Goal: Book appointment/travel/reservation

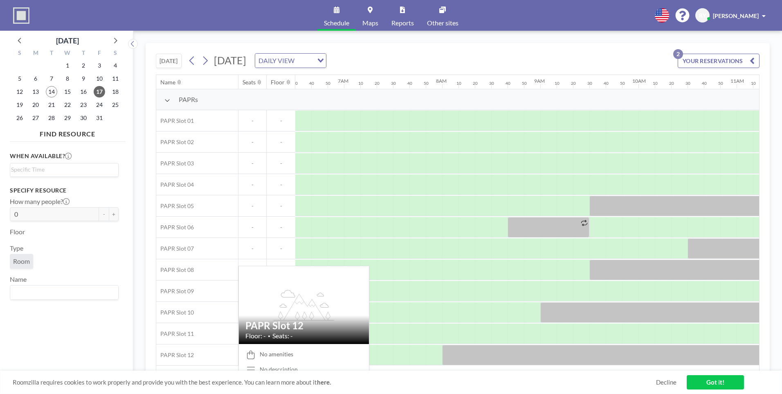
scroll to position [0, 769]
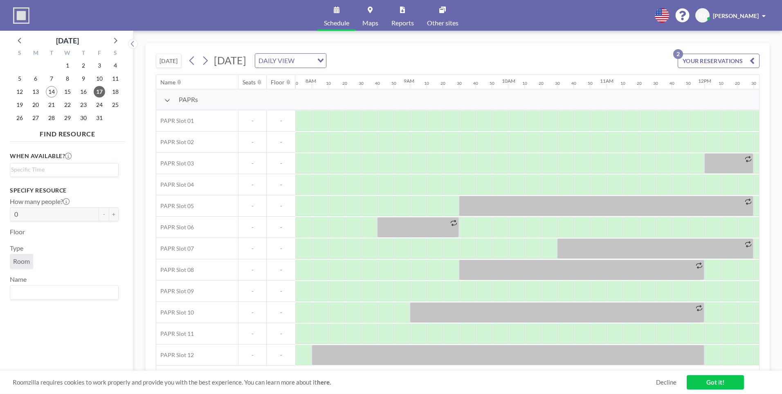
click at [751, 68] on div "YOUR RESERVATIONS 2" at bounding box center [717, 64] width 85 height 21
click at [751, 61] on icon "button" at bounding box center [752, 61] width 5 height 10
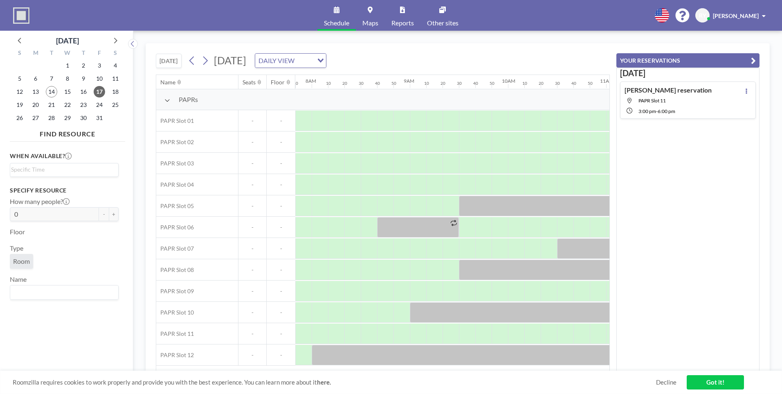
click at [751, 61] on icon "button" at bounding box center [753, 61] width 5 height 10
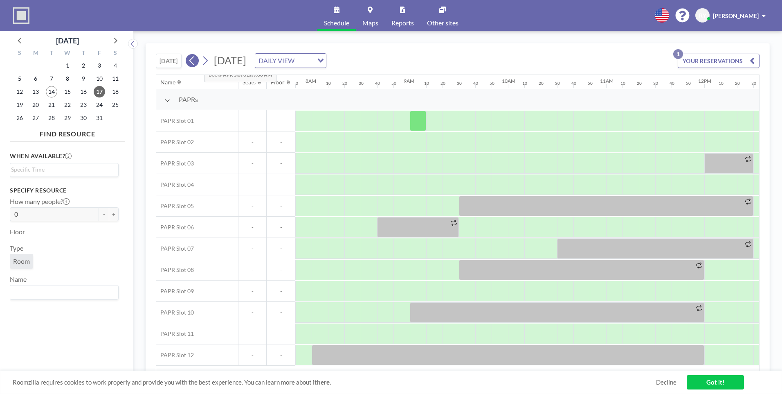
click at [198, 60] on button at bounding box center [192, 60] width 13 height 13
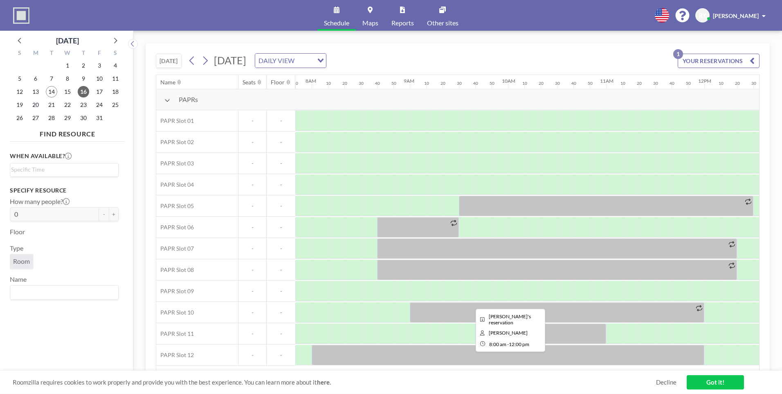
drag, startPoint x: 421, startPoint y: 365, endPoint x: 436, endPoint y: 362, distance: 15.3
click at [436, 362] on div at bounding box center [508, 355] width 393 height 20
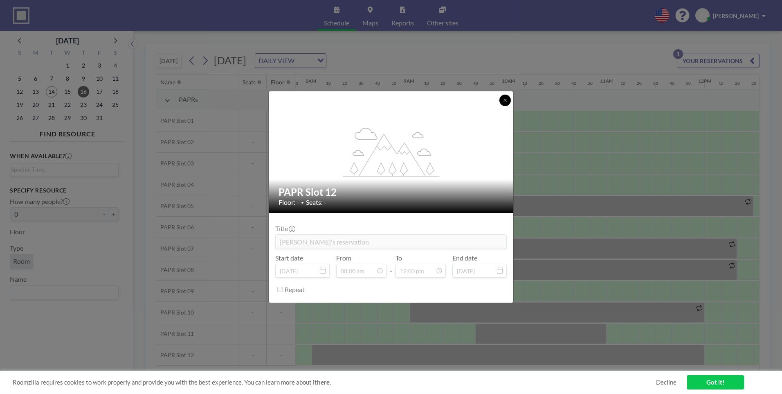
click at [505, 101] on icon at bounding box center [505, 100] width 5 height 5
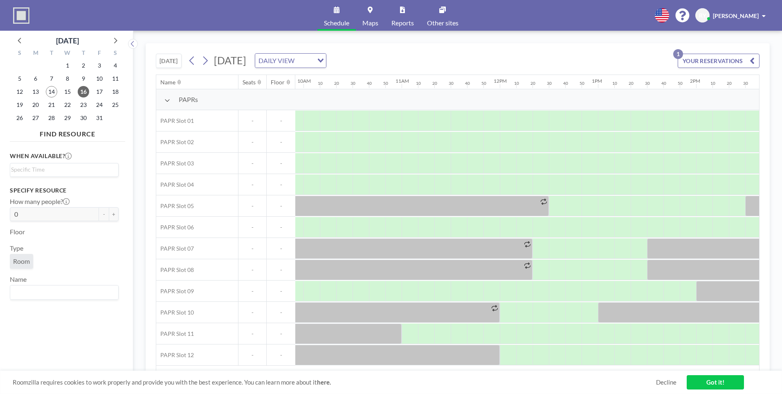
scroll to position [0, 929]
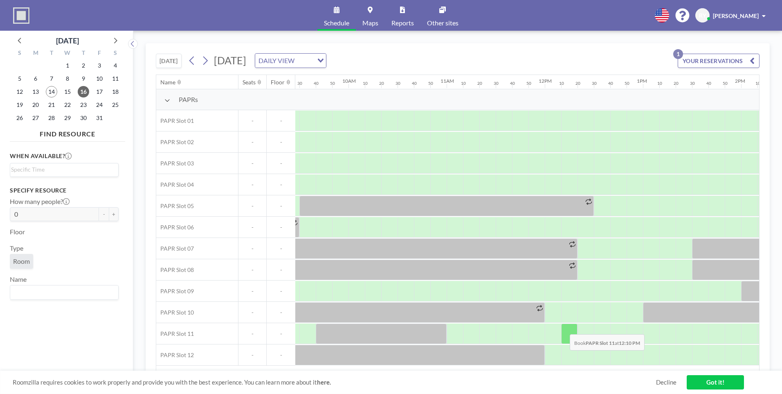
click at [564, 328] on div at bounding box center [569, 333] width 16 height 20
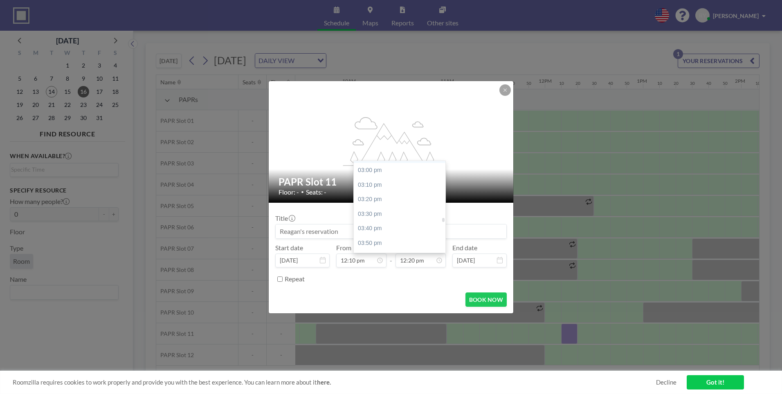
scroll to position [1323, 0]
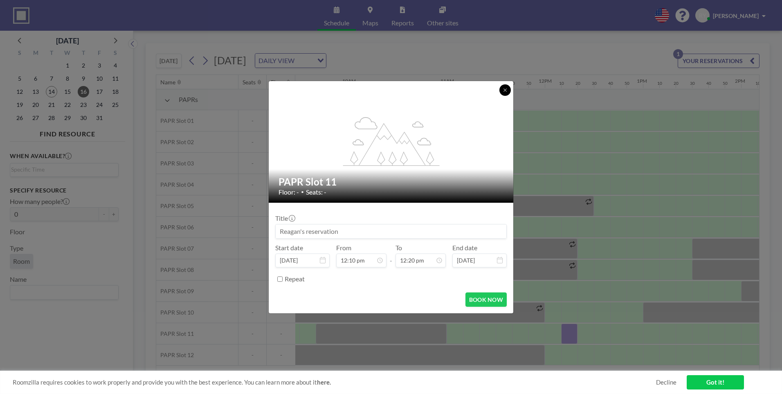
drag, startPoint x: 510, startPoint y: 88, endPoint x: 506, endPoint y: 91, distance: 5.2
click at [509, 89] on button at bounding box center [505, 89] width 11 height 11
